Goal: Information Seeking & Learning: Learn about a topic

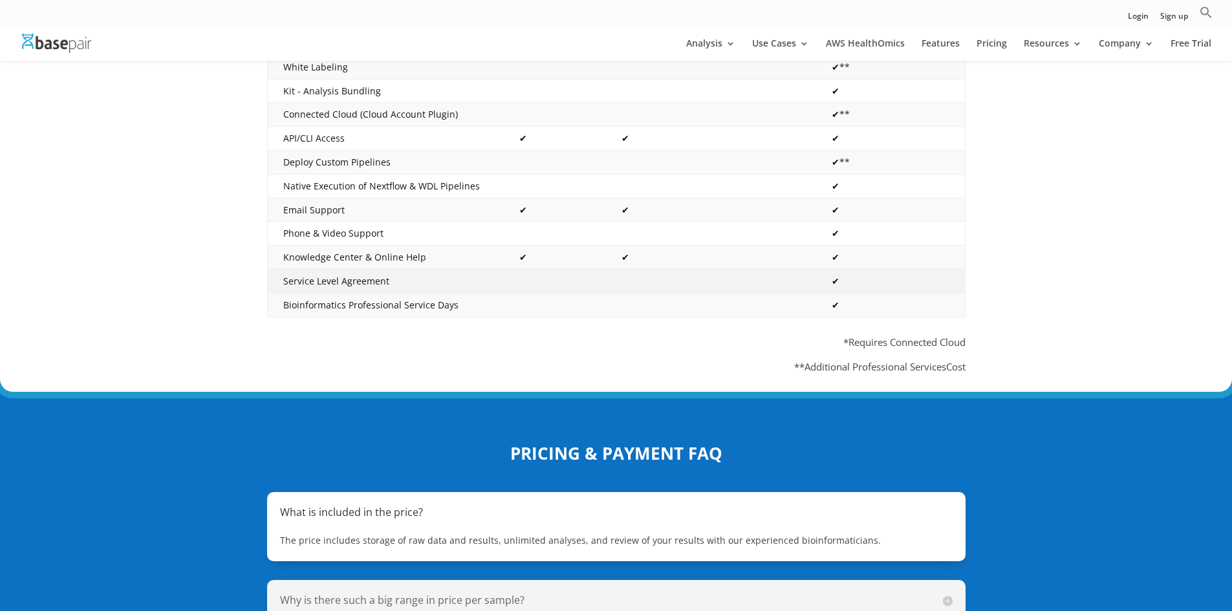
scroll to position [323, 0]
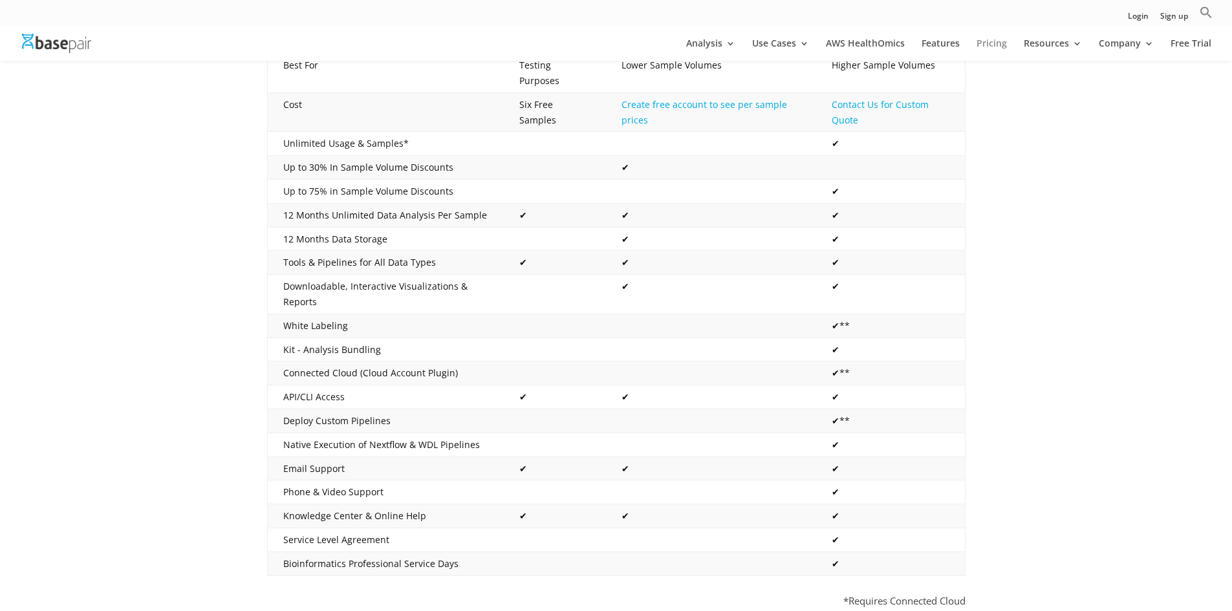
click at [983, 40] on link "Pricing" at bounding box center [991, 50] width 30 height 22
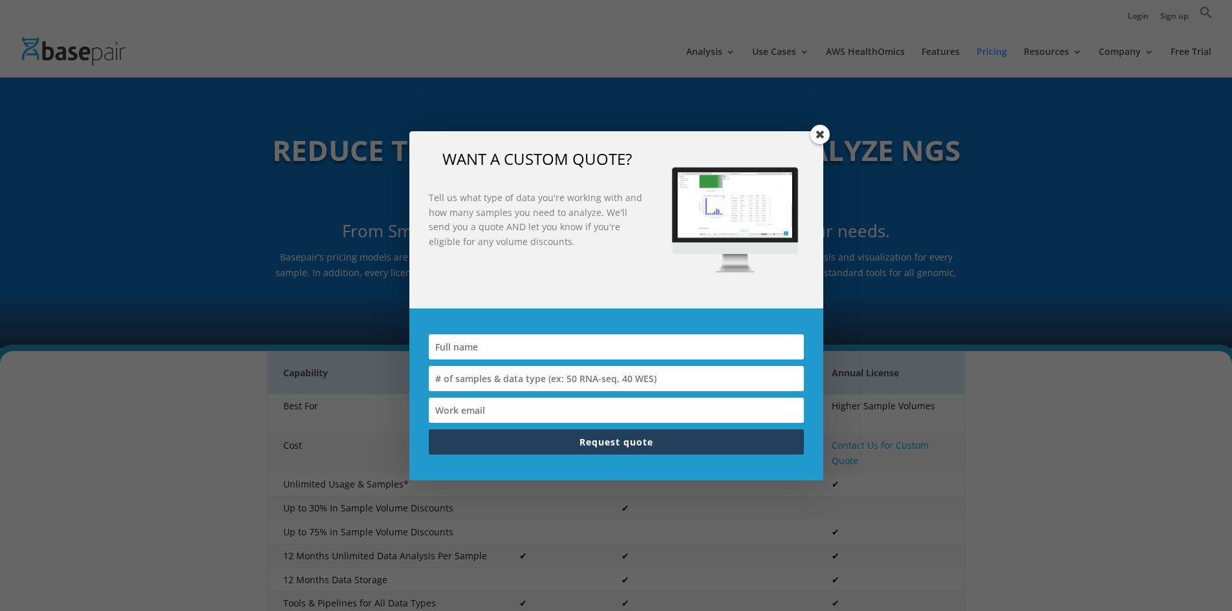
click at [825, 138] on span at bounding box center [819, 134] width 19 height 19
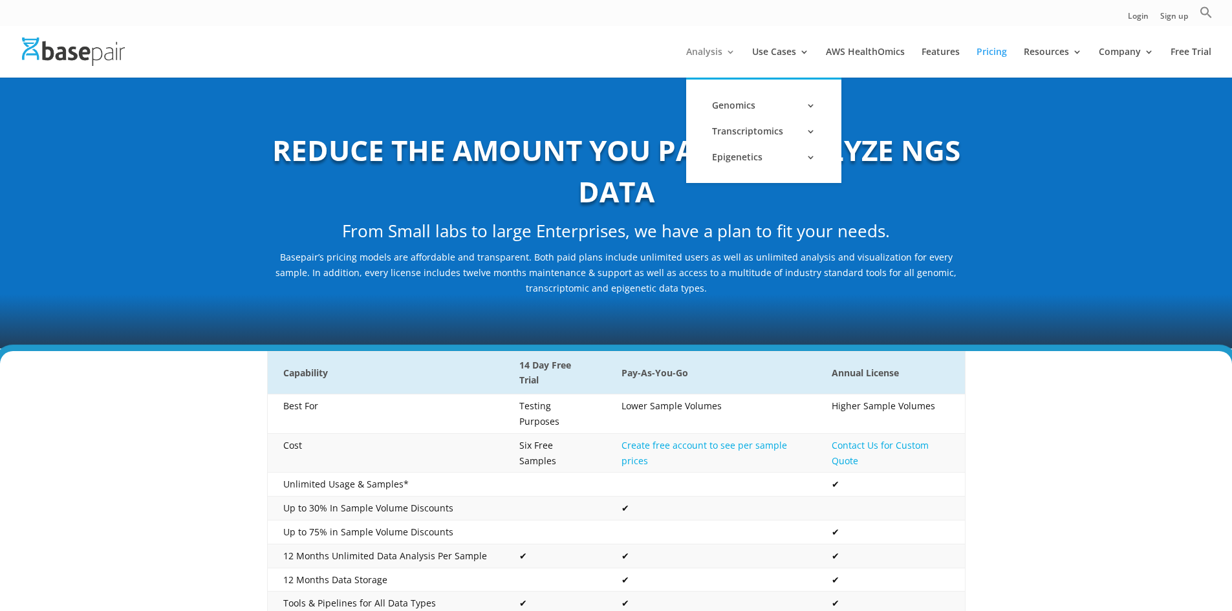
click at [714, 54] on link "Analysis" at bounding box center [710, 62] width 49 height 30
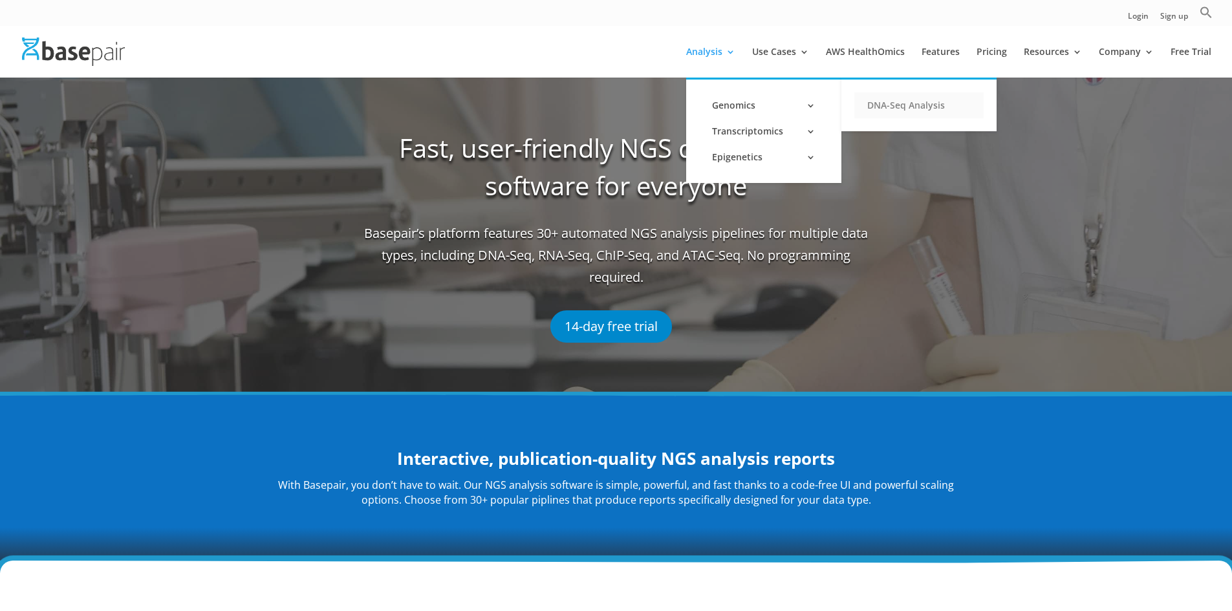
click at [934, 102] on link "DNA-Seq Analysis" at bounding box center [918, 105] width 129 height 26
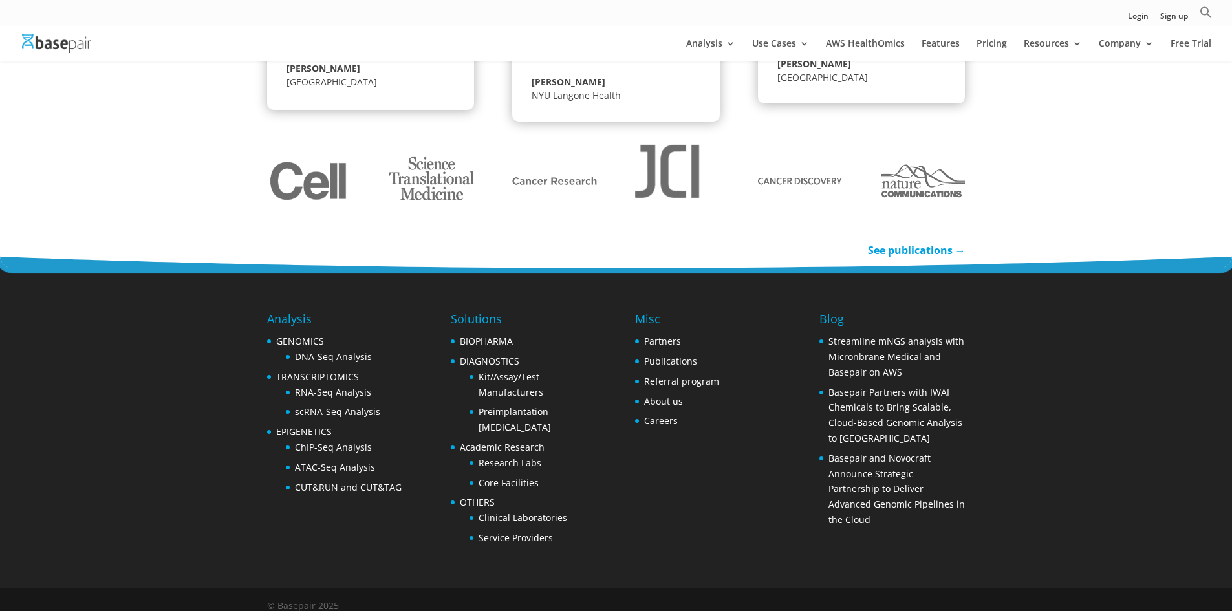
scroll to position [1939, 0]
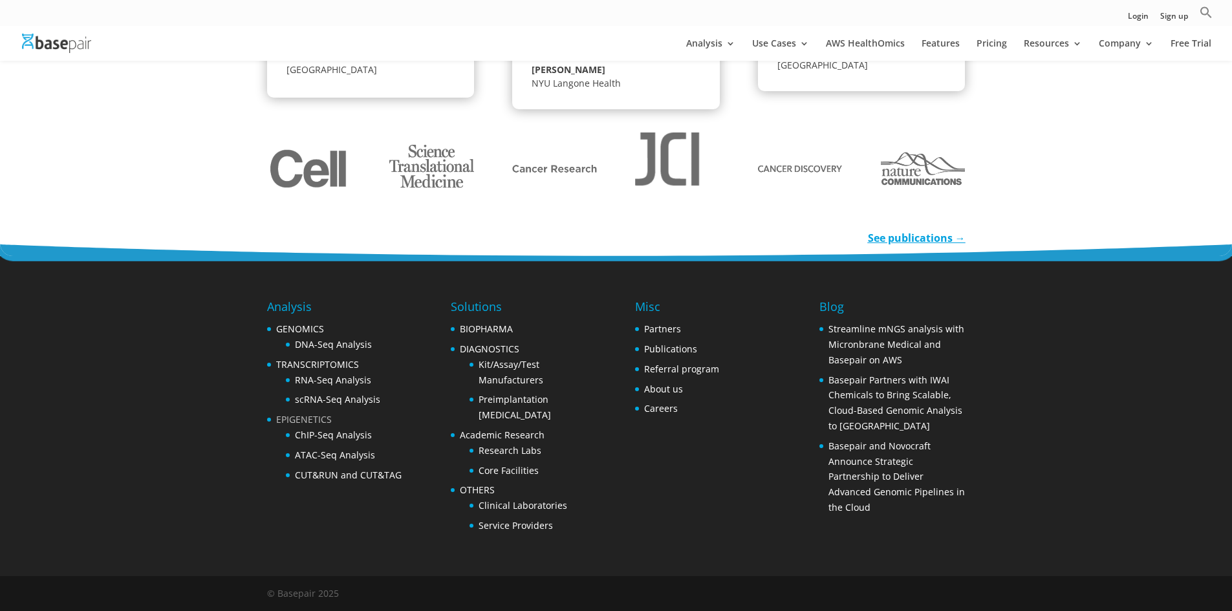
click at [312, 422] on link "EPIGENETICS" at bounding box center [304, 419] width 56 height 12
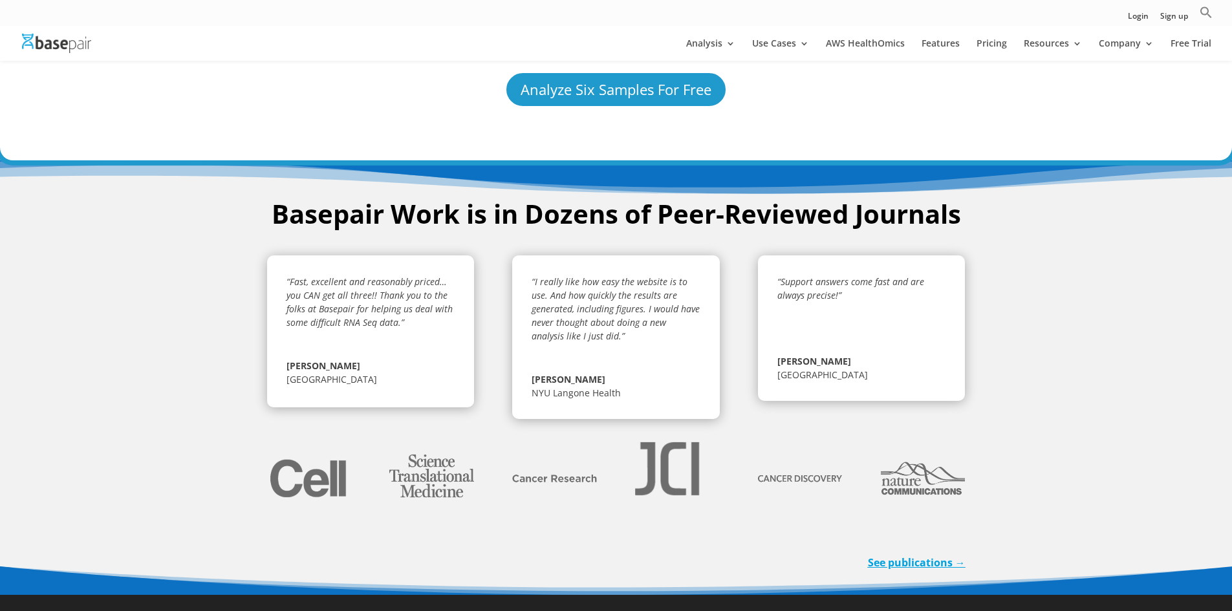
scroll to position [2492, 0]
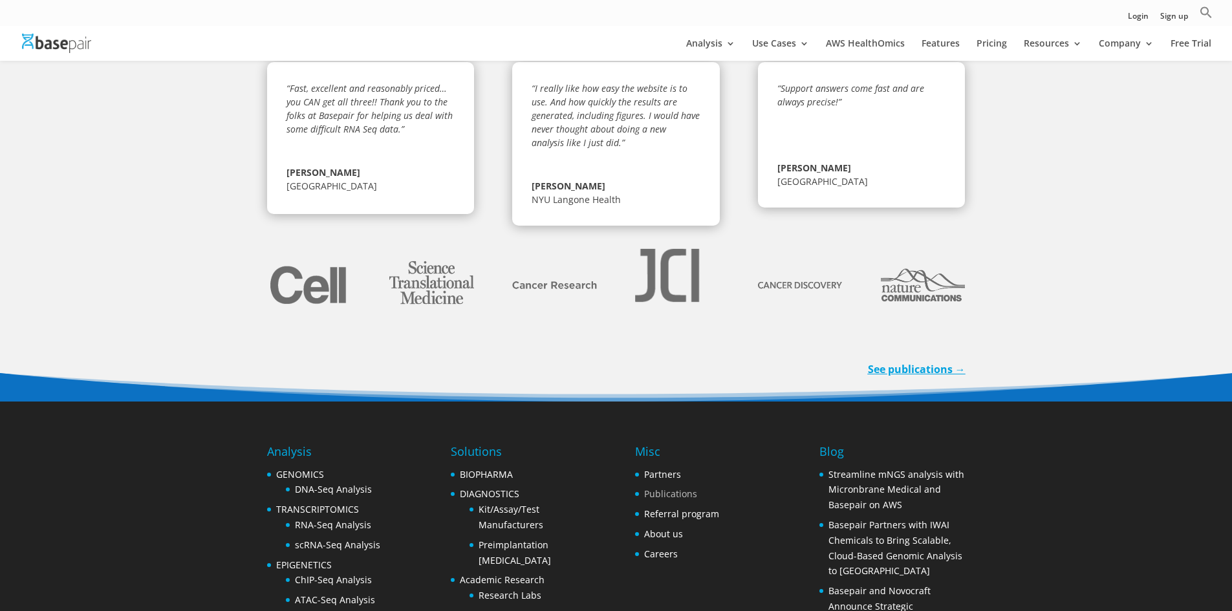
click at [661, 487] on link "Publications" at bounding box center [670, 493] width 53 height 12
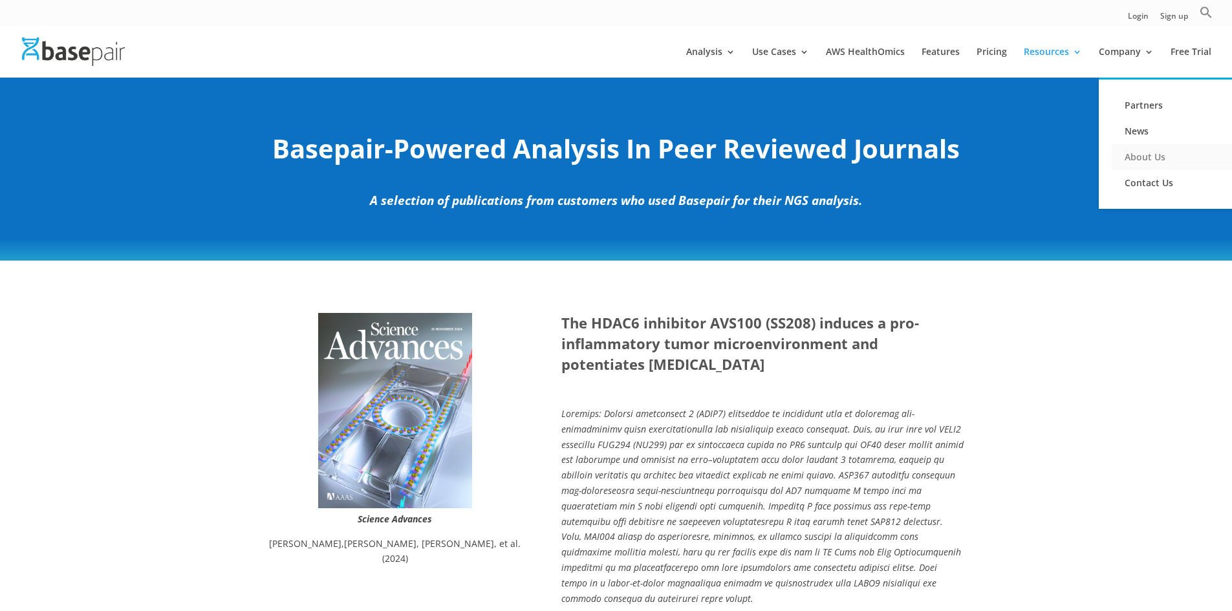
click at [1141, 152] on link "About Us" at bounding box center [1175, 157] width 129 height 26
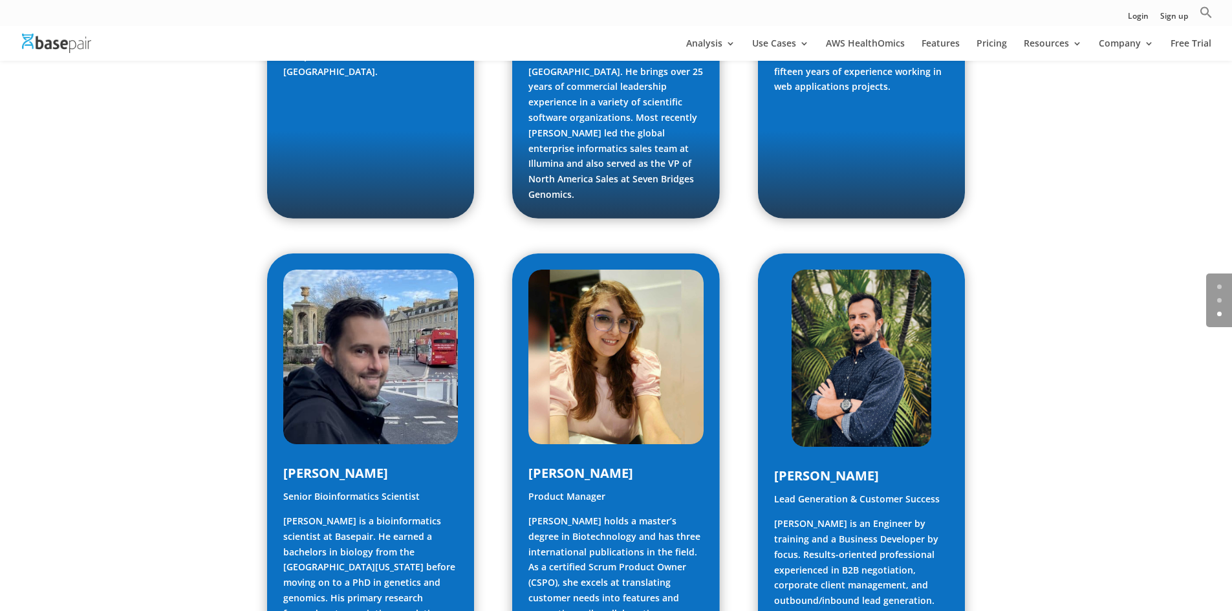
scroll to position [955, 0]
